Goal: Task Accomplishment & Management: Use online tool/utility

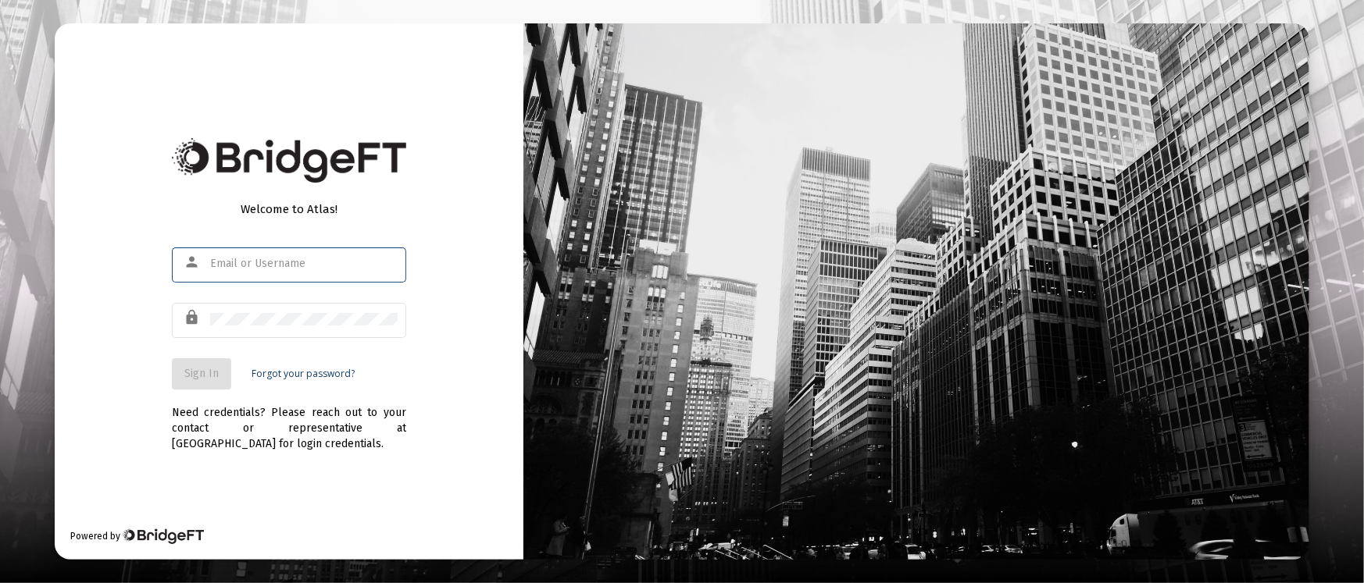
type input "[PERSON_NAME][EMAIL_ADDRESS][DOMAIN_NAME]"
click at [180, 385] on button "Sign In" at bounding box center [201, 374] width 59 height 31
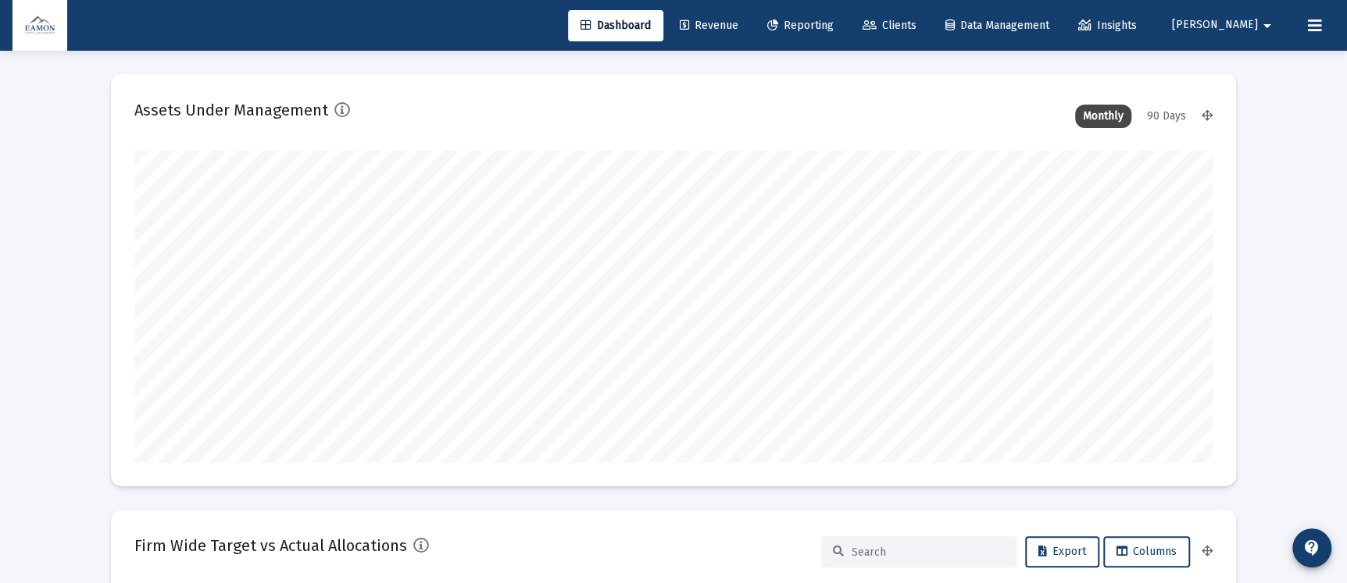
scroll to position [312, 1077]
type input "[DATE]"
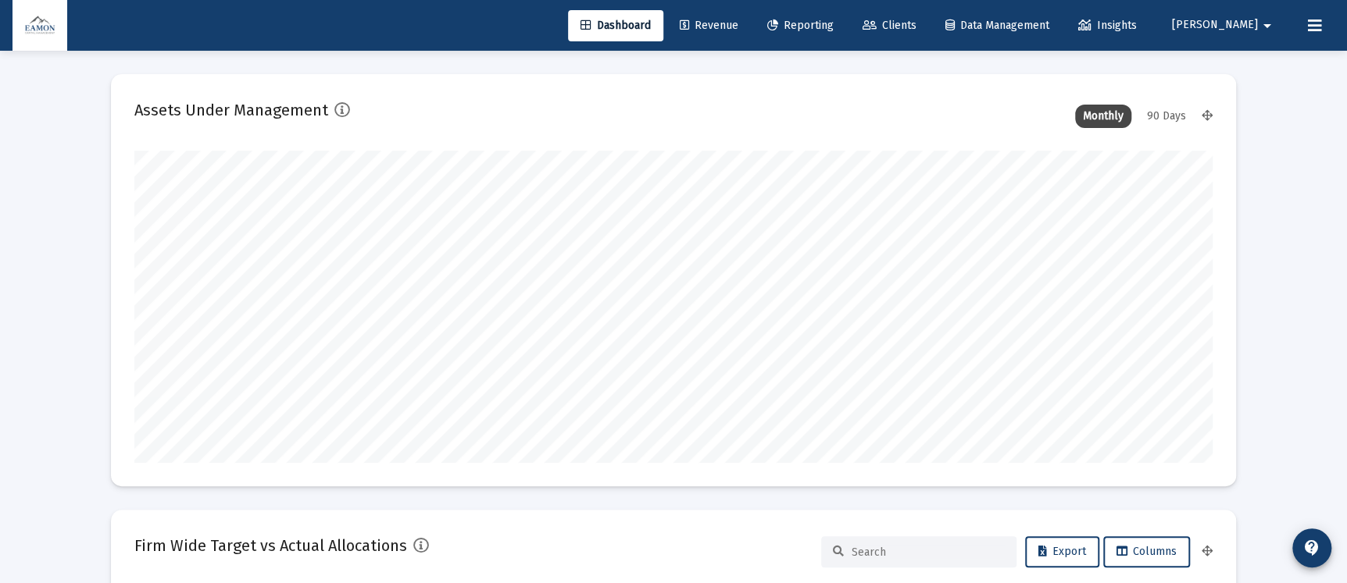
click at [846, 18] on link "Reporting" at bounding box center [799, 25] width 91 height 31
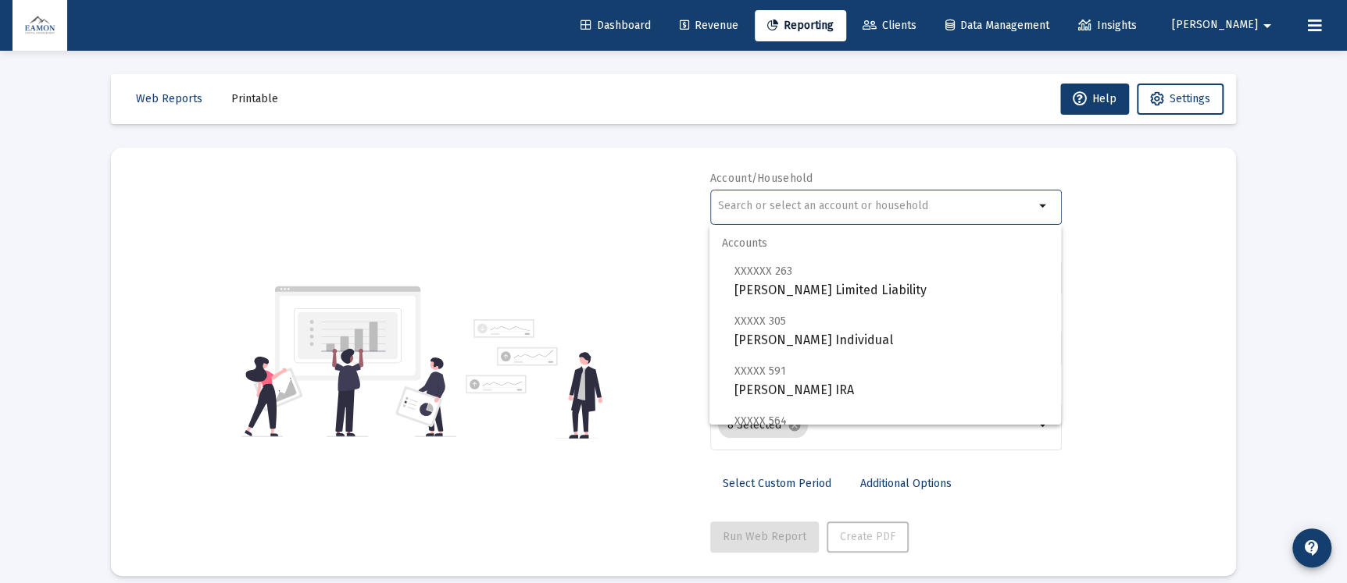
click at [866, 208] on input "text" at bounding box center [876, 206] width 316 height 12
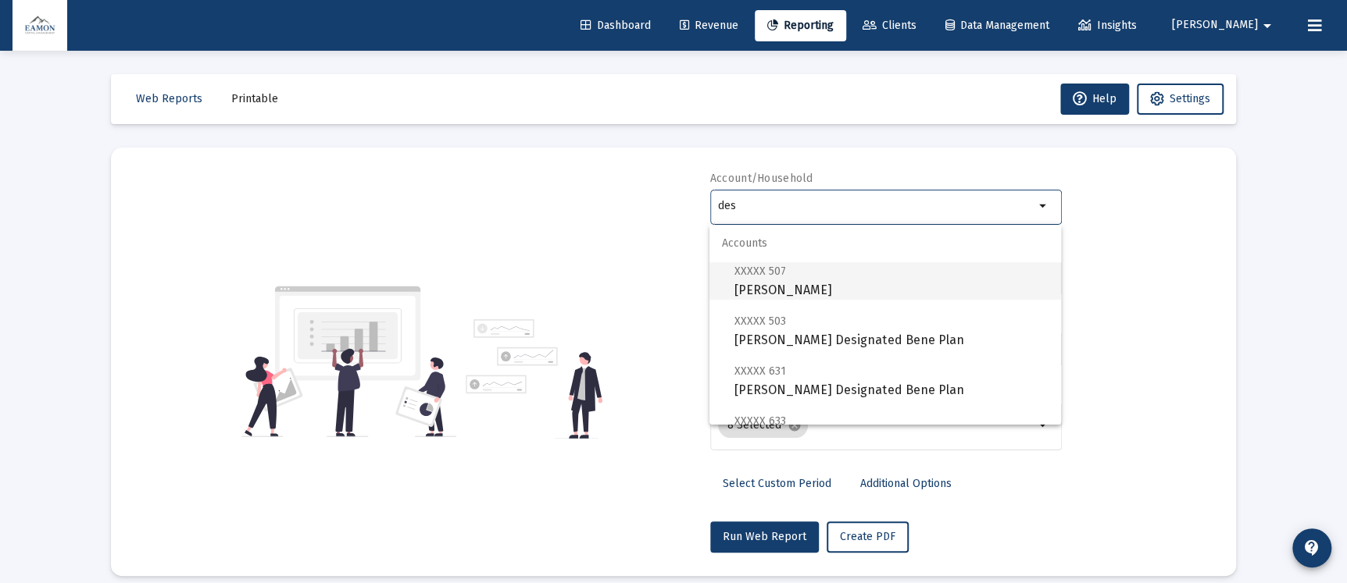
click at [864, 282] on span "XXXXX 507 [PERSON_NAME]" at bounding box center [891, 281] width 314 height 38
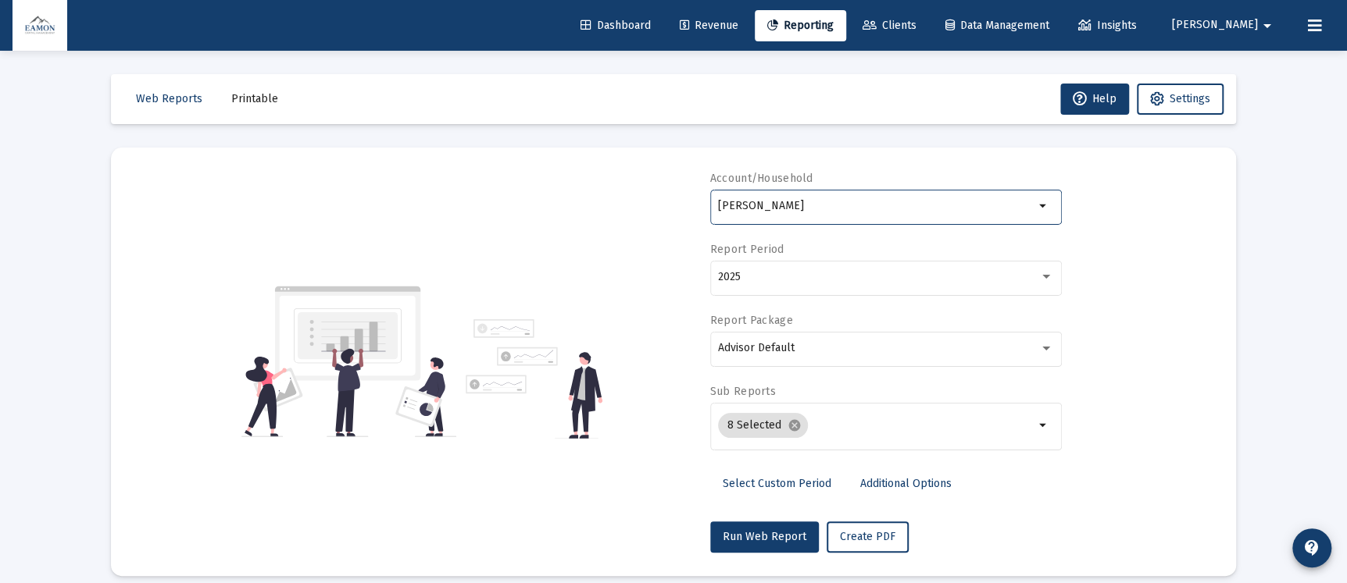
click at [886, 207] on input "[PERSON_NAME]" at bounding box center [876, 206] width 316 height 12
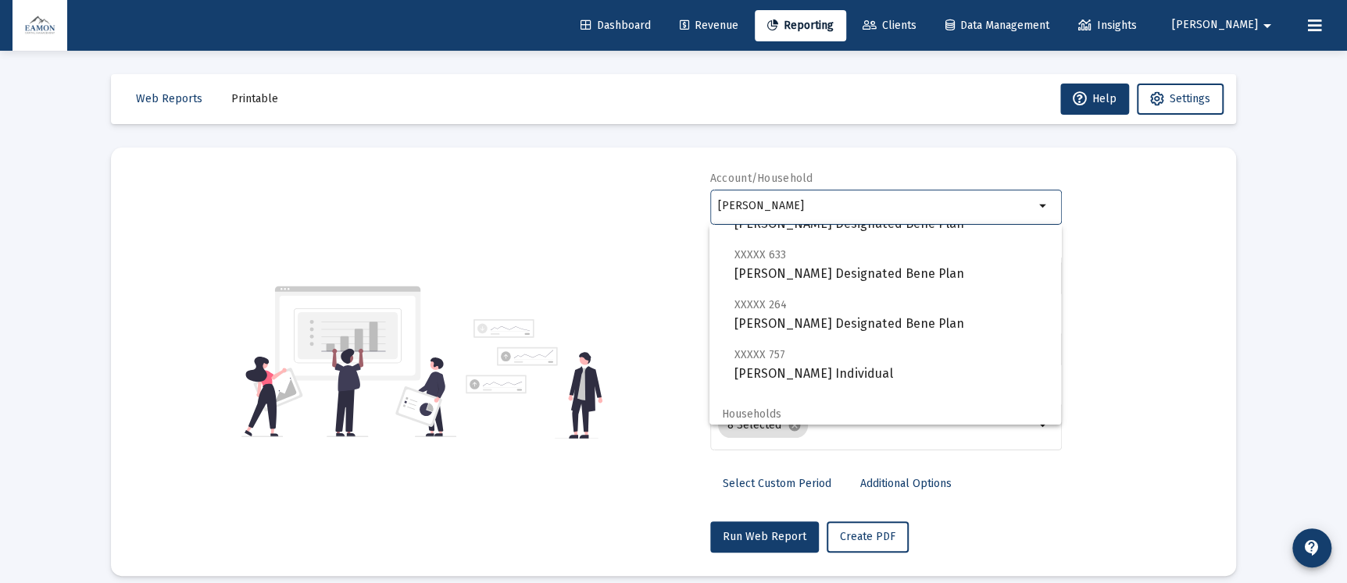
scroll to position [212, 0]
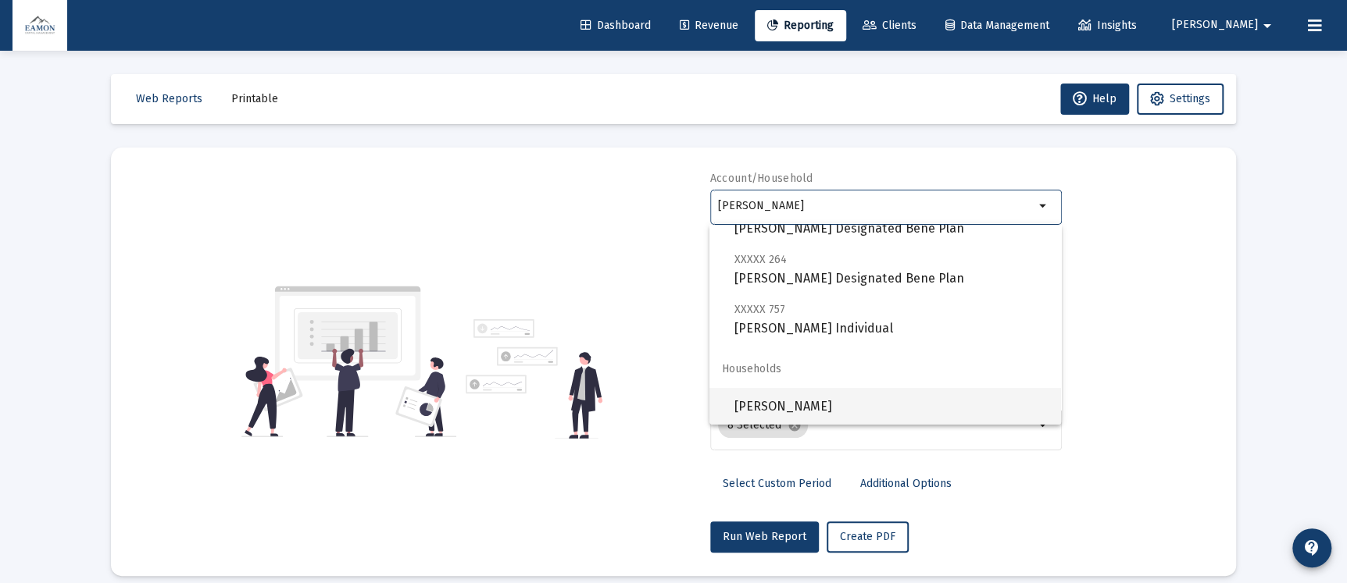
click at [789, 414] on span "[PERSON_NAME]" at bounding box center [891, 406] width 314 height 37
type input "[PERSON_NAME]"
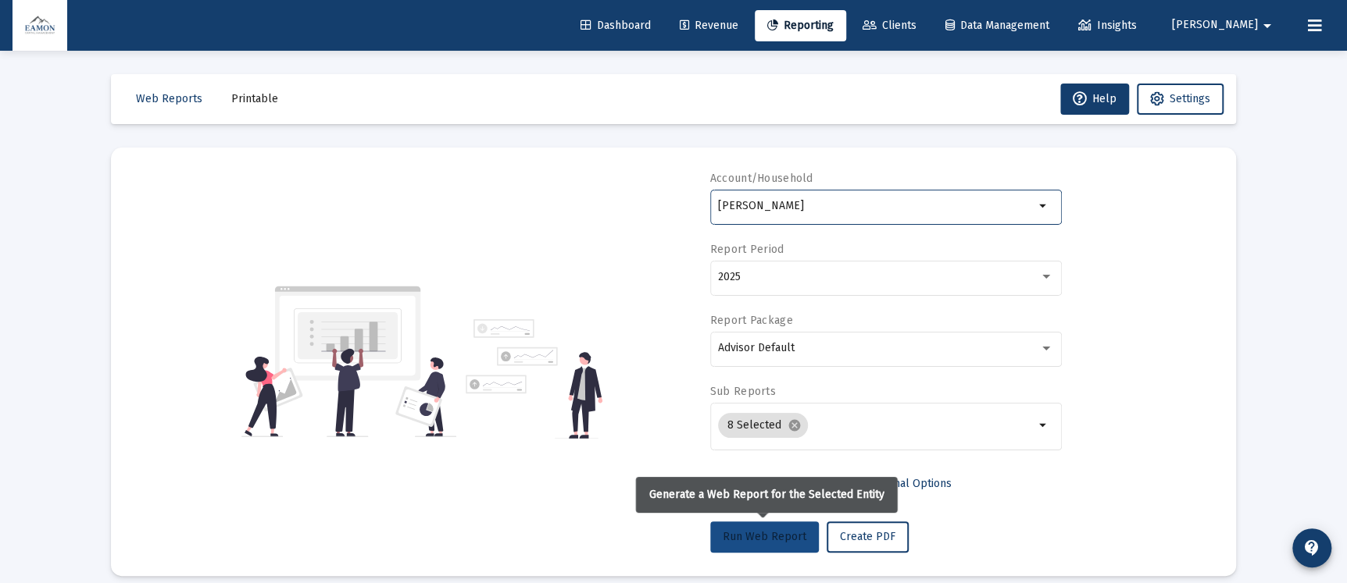
click at [760, 540] on span "Run Web Report" at bounding box center [764, 536] width 84 height 13
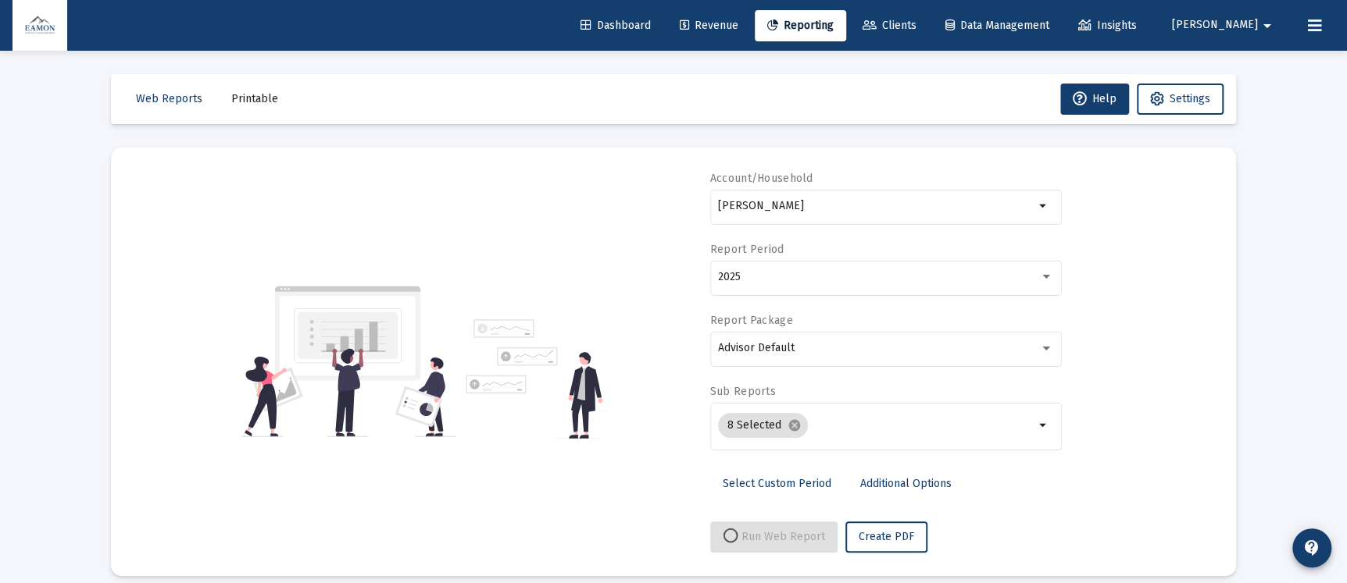
select select "View all"
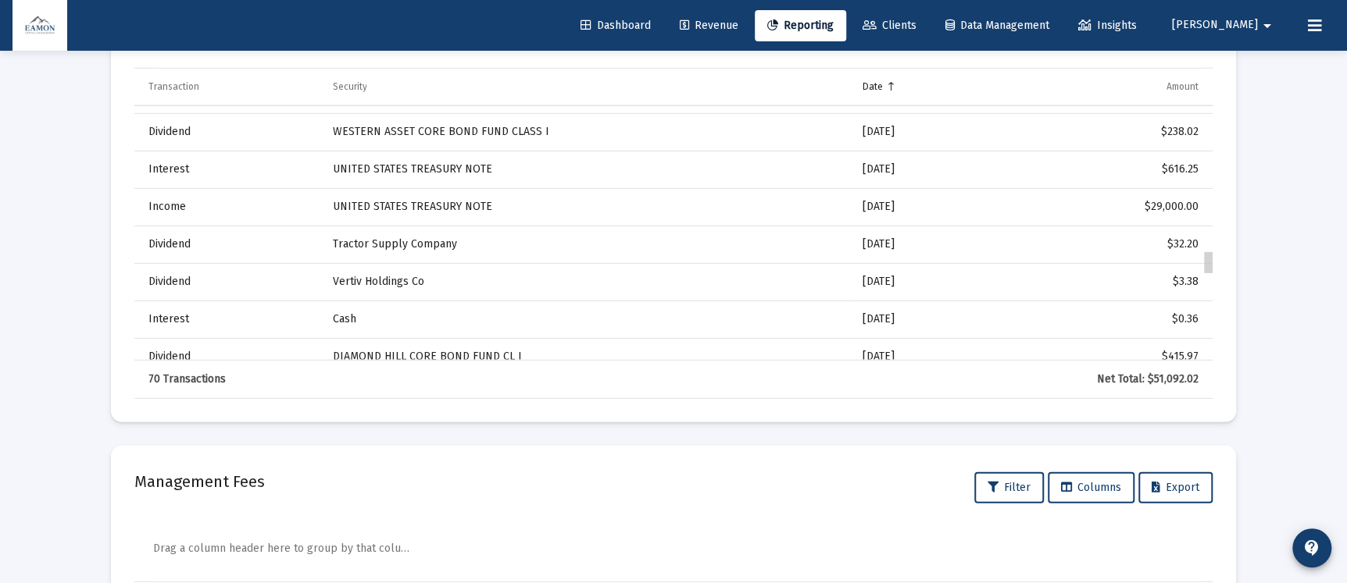
scroll to position [1491, 0]
drag, startPoint x: 1209, startPoint y: 136, endPoint x: 1211, endPoint y: 266, distance: 130.4
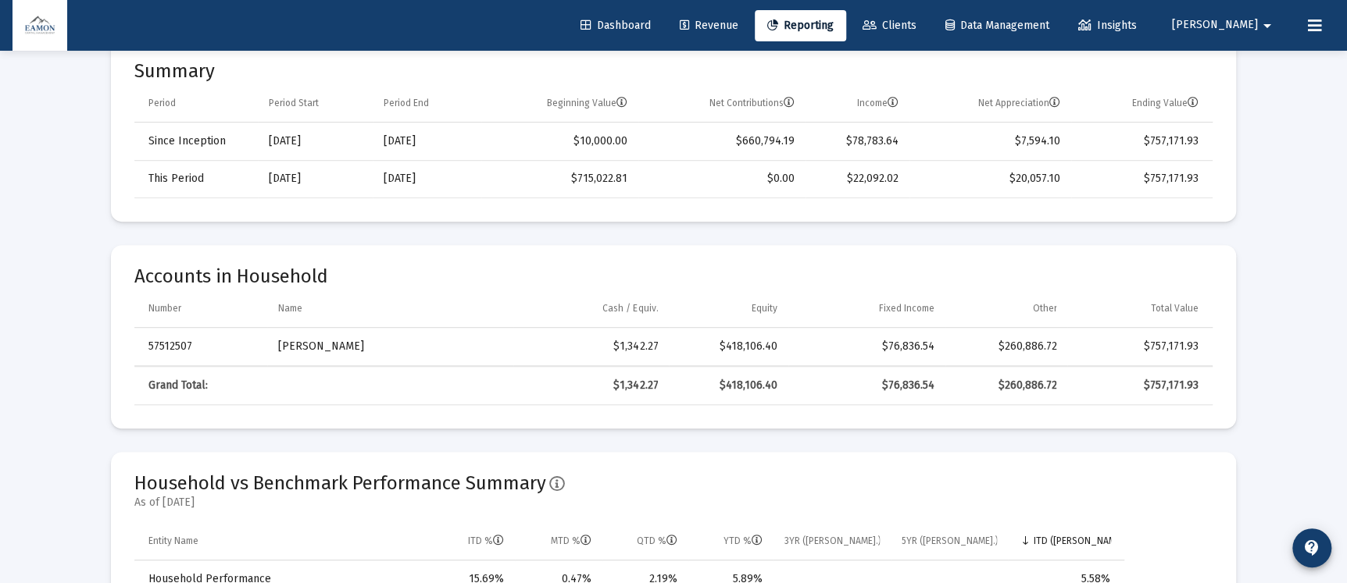
scroll to position [0, 0]
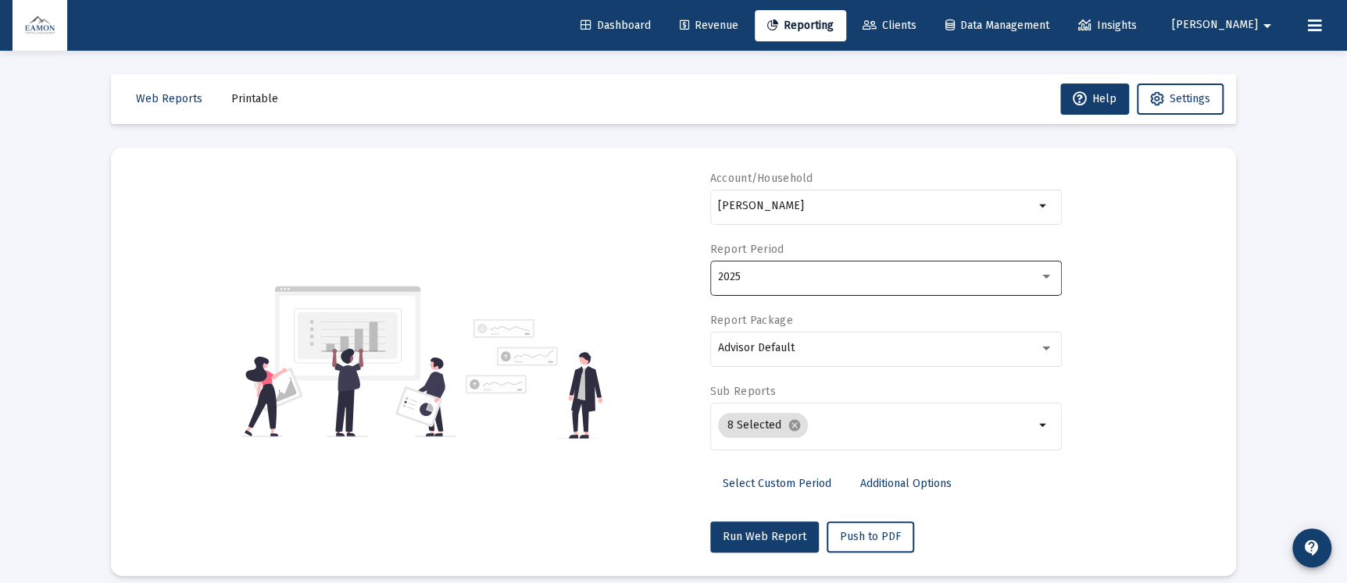
click at [793, 276] on div "2025" at bounding box center [878, 277] width 321 height 12
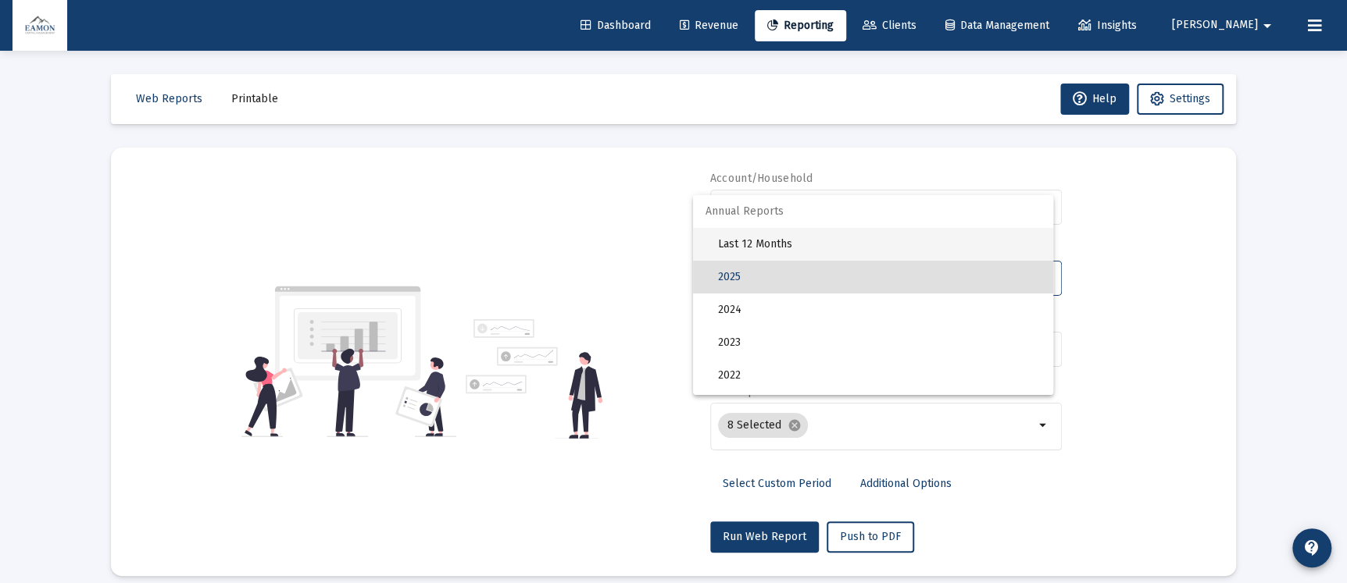
click at [754, 243] on span "Last 12 Months" at bounding box center [879, 244] width 323 height 33
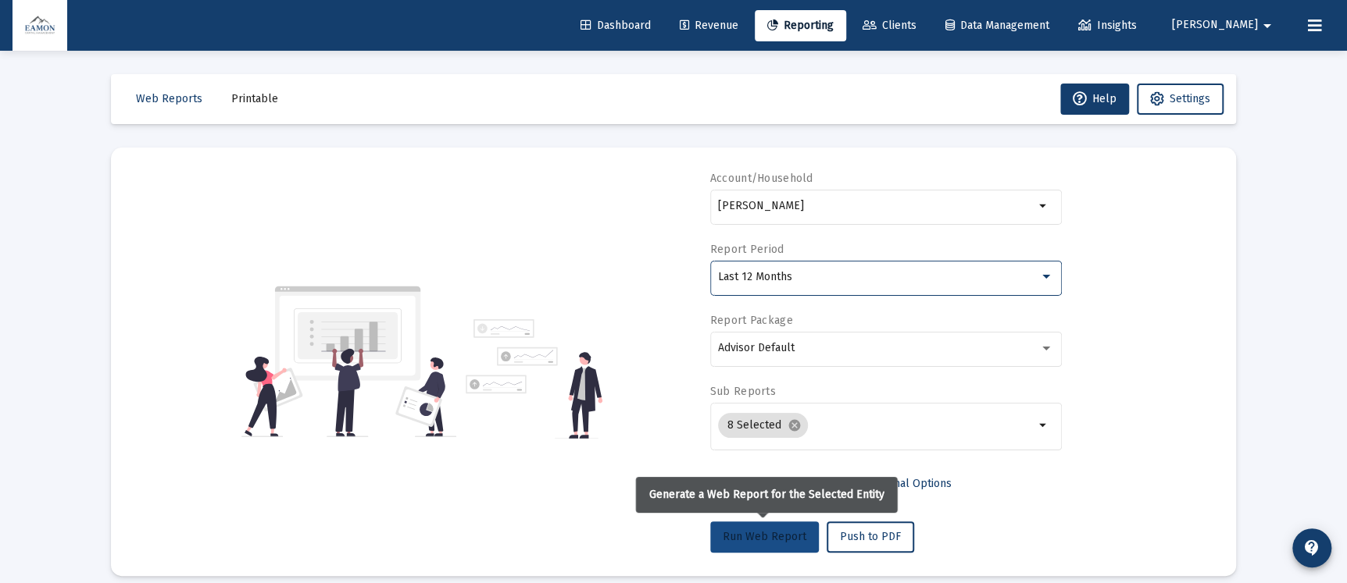
click at [769, 540] on span "Run Web Report" at bounding box center [764, 536] width 84 height 13
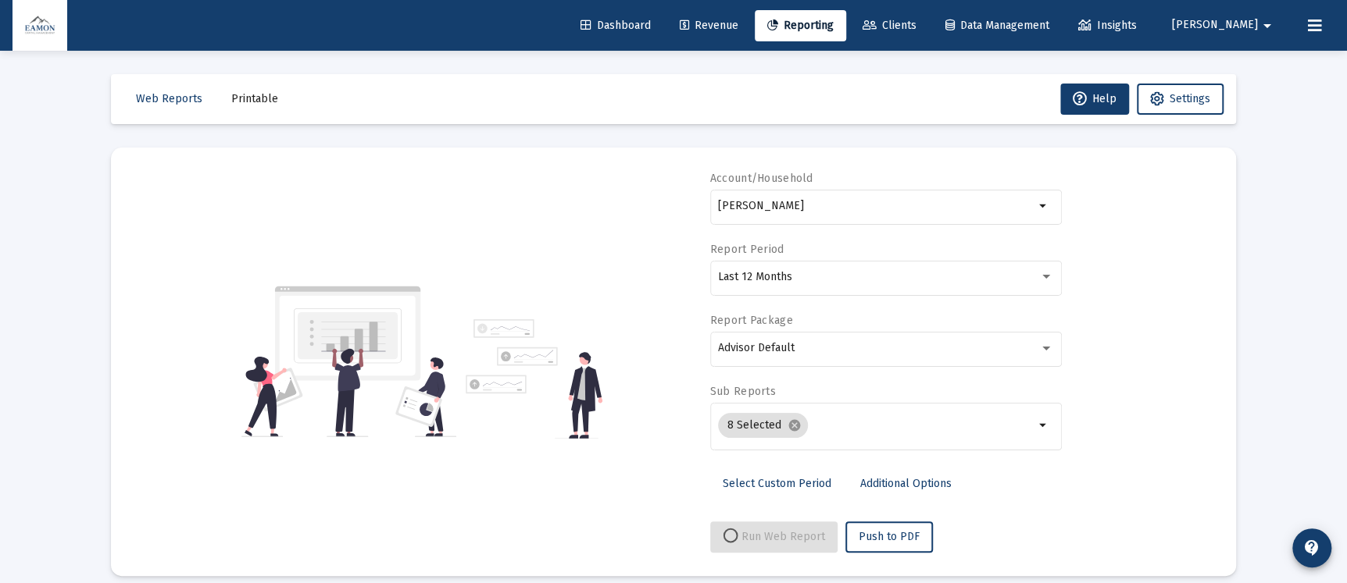
select select "View all"
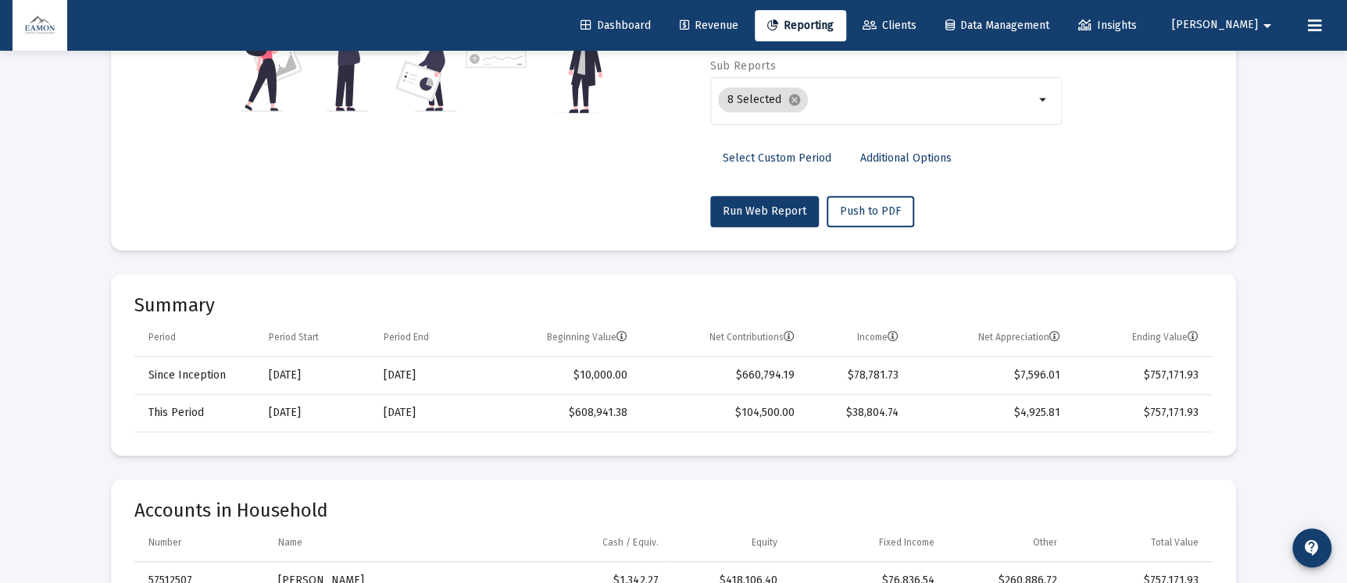
scroll to position [585, 0]
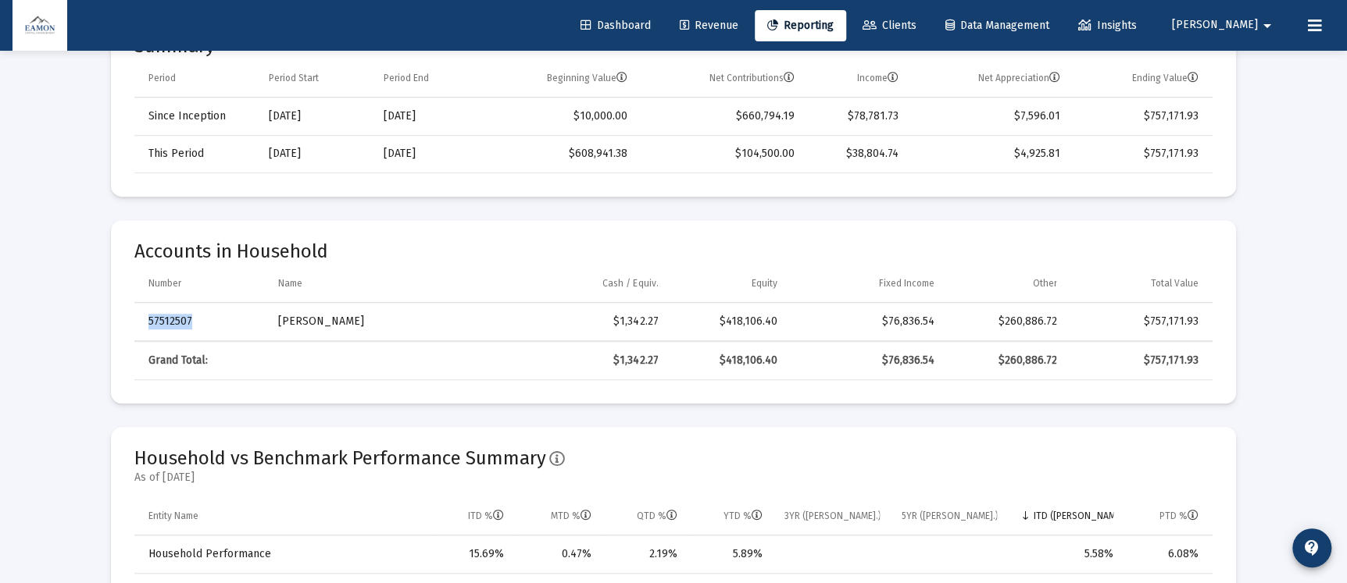
drag, startPoint x: 187, startPoint y: 319, endPoint x: 118, endPoint y: 313, distance: 69.7
click at [118, 313] on mat-card "Accounts in Household Number Name Cash / Equiv. Equity Fixed Income Other Total…" at bounding box center [673, 312] width 1125 height 184
copy table "57512507"
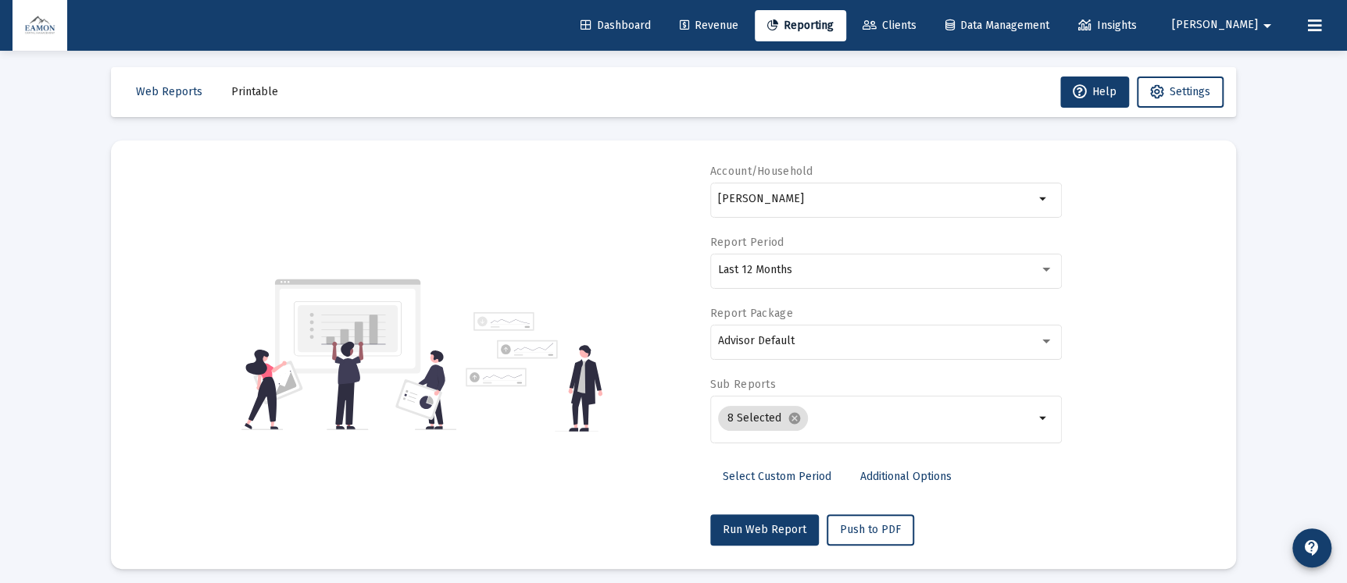
scroll to position [0, 0]
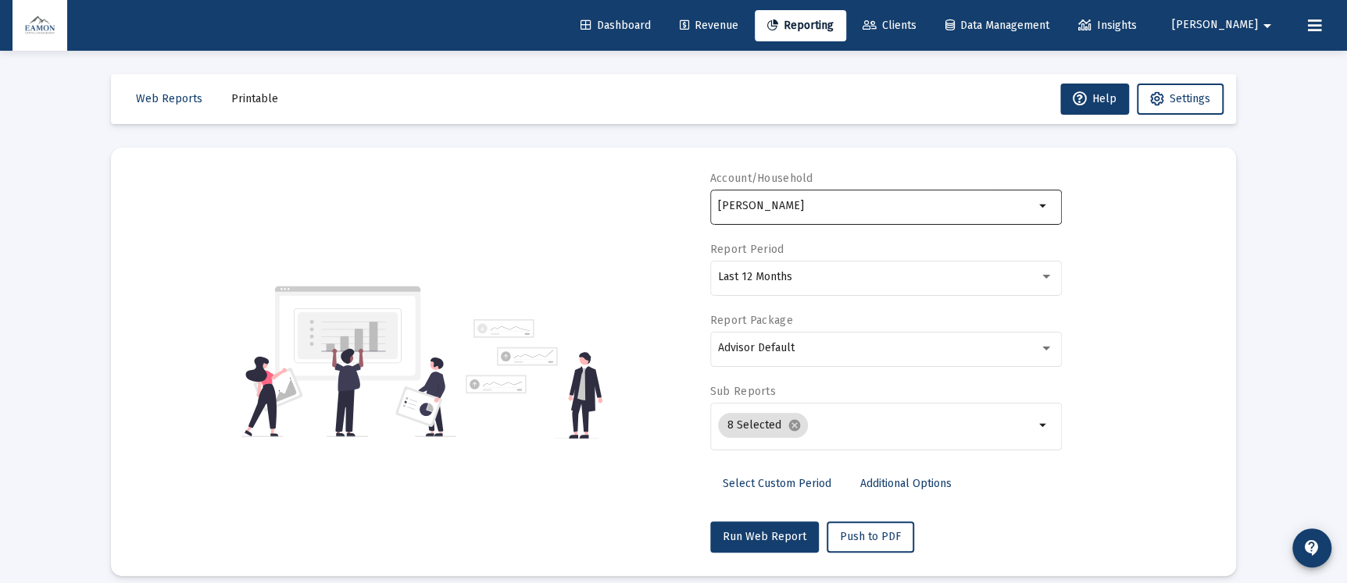
click at [792, 205] on input "[PERSON_NAME]" at bounding box center [876, 206] width 316 height 12
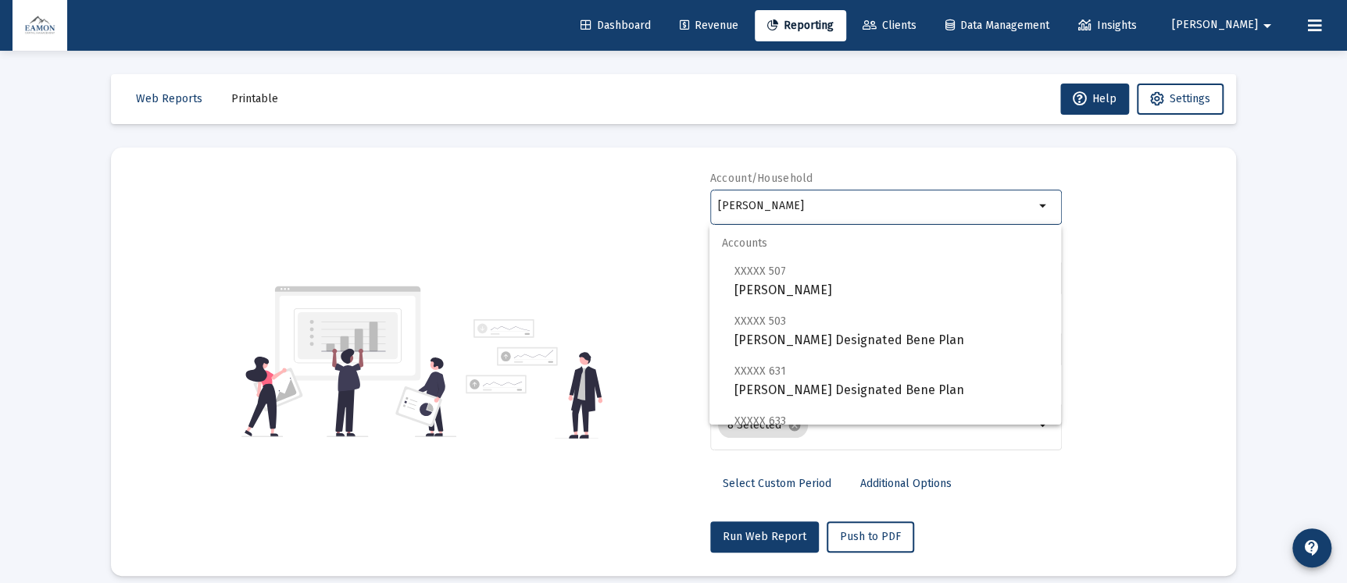
click at [792, 205] on input "[PERSON_NAME]" at bounding box center [876, 206] width 316 height 12
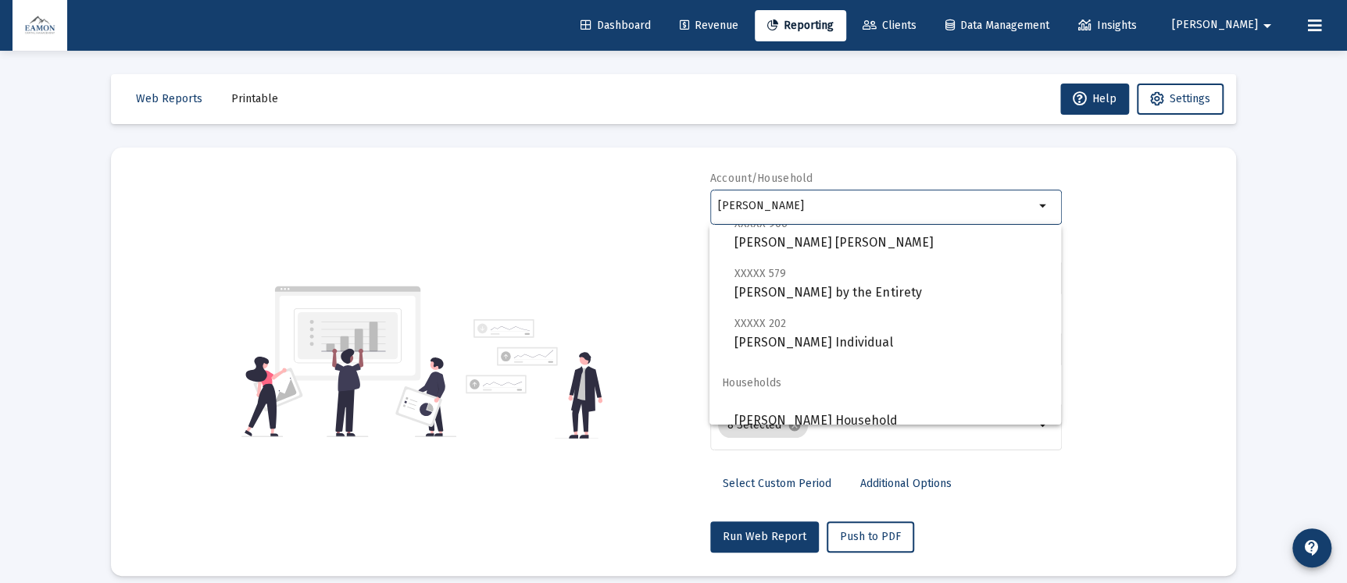
scroll to position [149, 0]
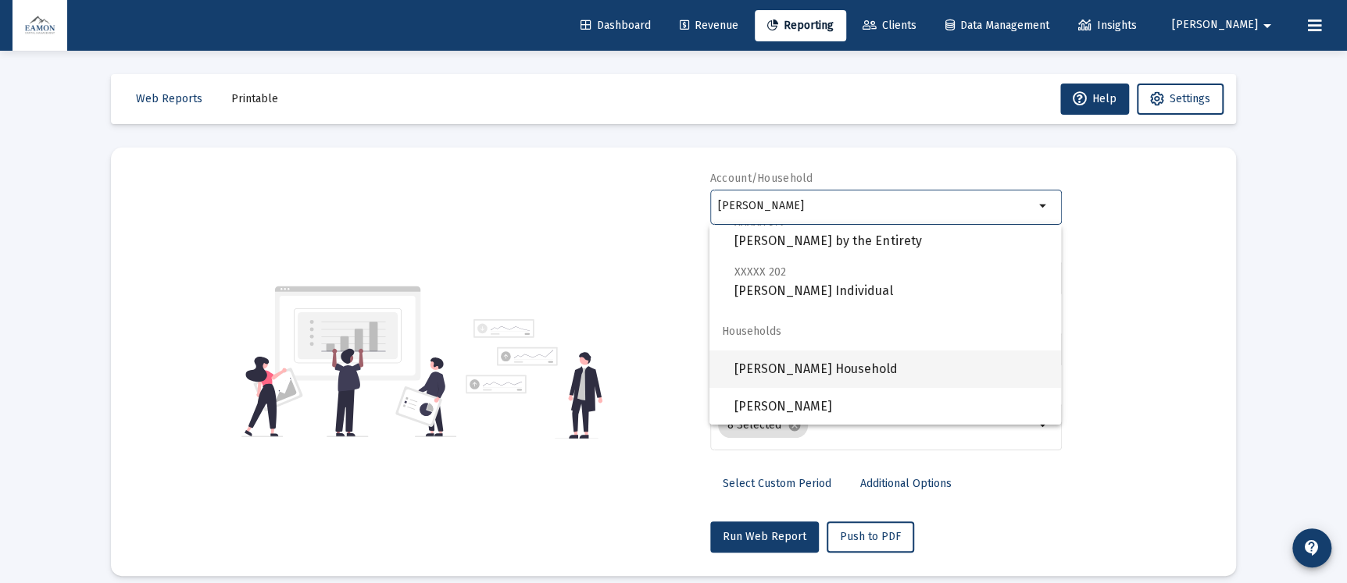
click at [804, 374] on span "[PERSON_NAME] Household" at bounding box center [891, 369] width 314 height 37
type input "[PERSON_NAME] Household"
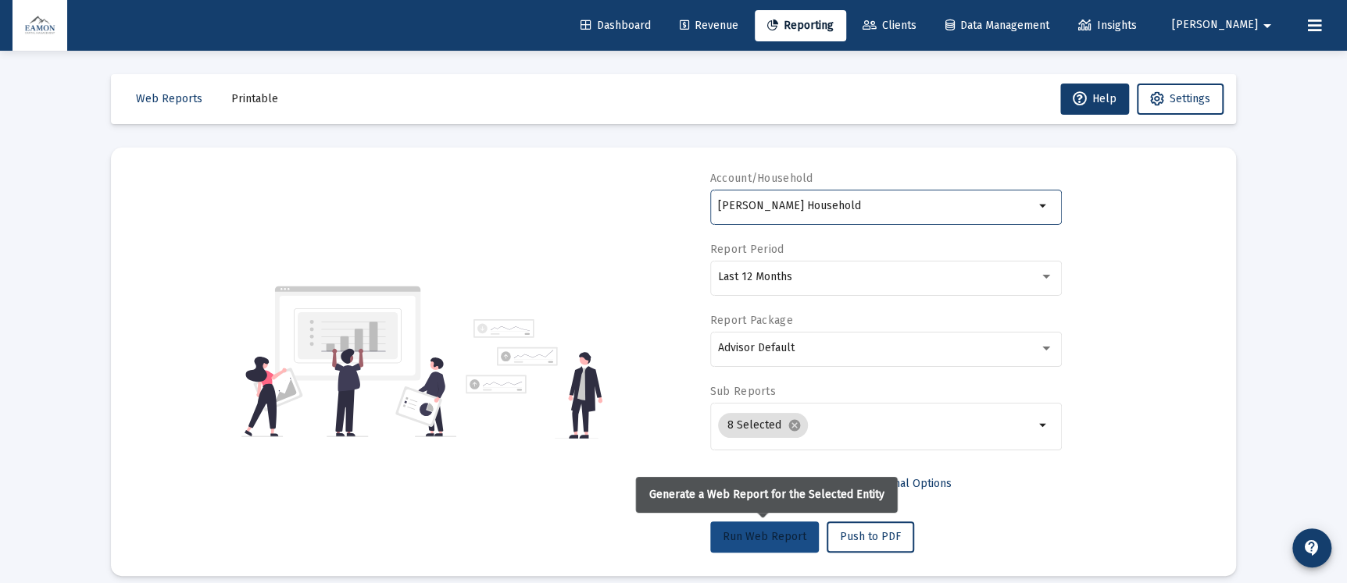
click at [794, 524] on button "Run Web Report" at bounding box center [764, 537] width 109 height 31
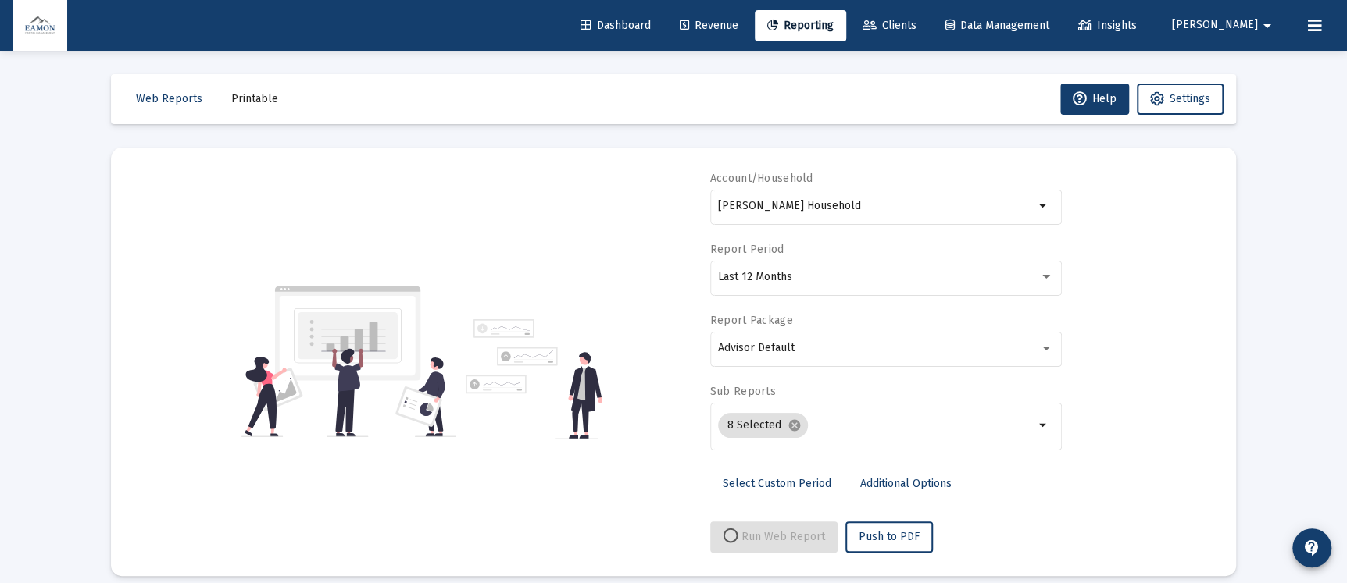
select select "View all"
